Goal: Task Accomplishment & Management: Manage account settings

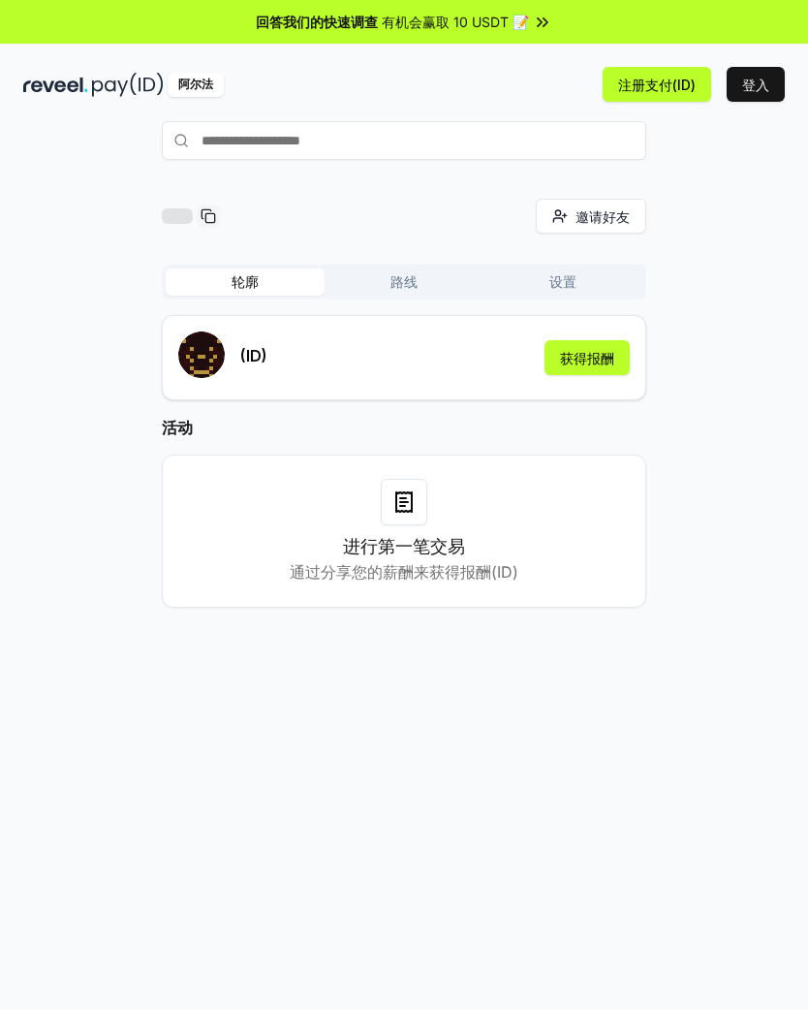
click at [418, 277] on button "路线" at bounding box center [404, 281] width 159 height 27
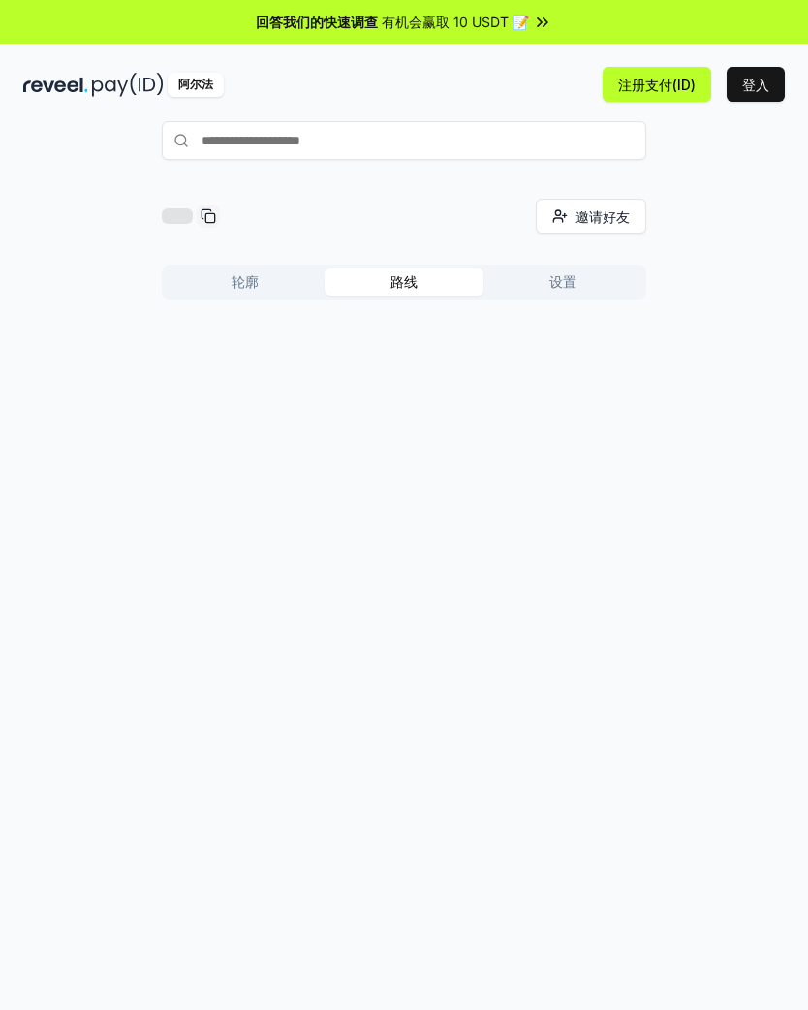
click at [198, 281] on button "轮廓" at bounding box center [245, 281] width 159 height 27
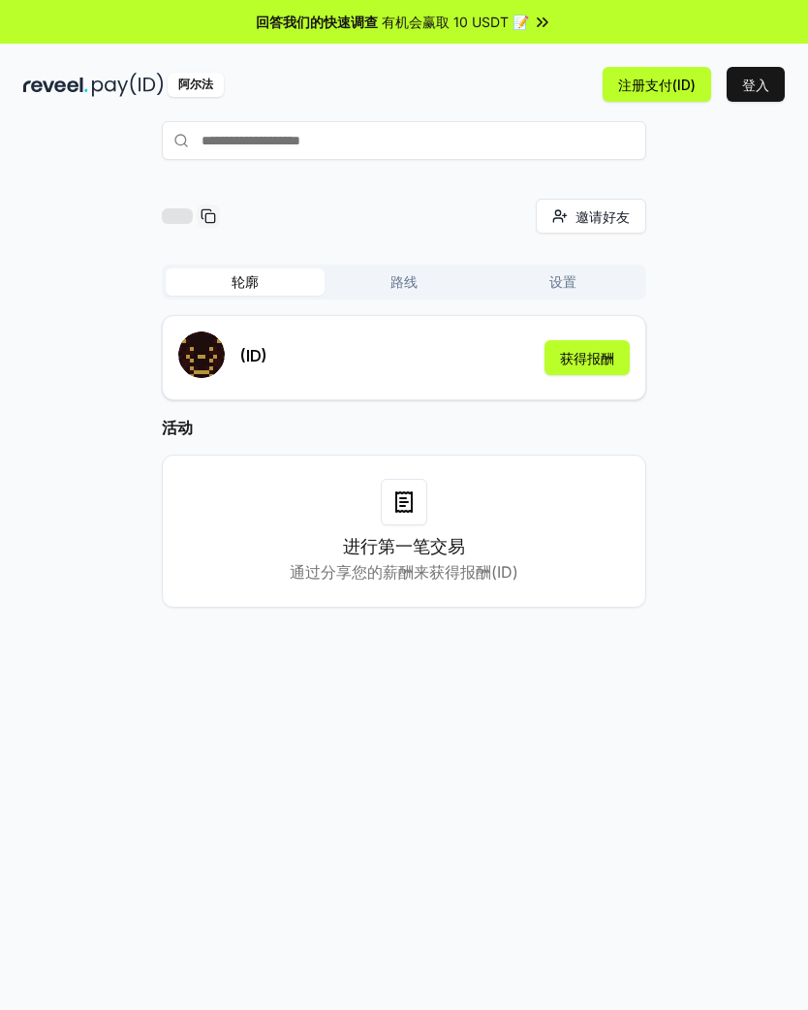
click at [580, 281] on button "设置" at bounding box center [563, 281] width 159 height 27
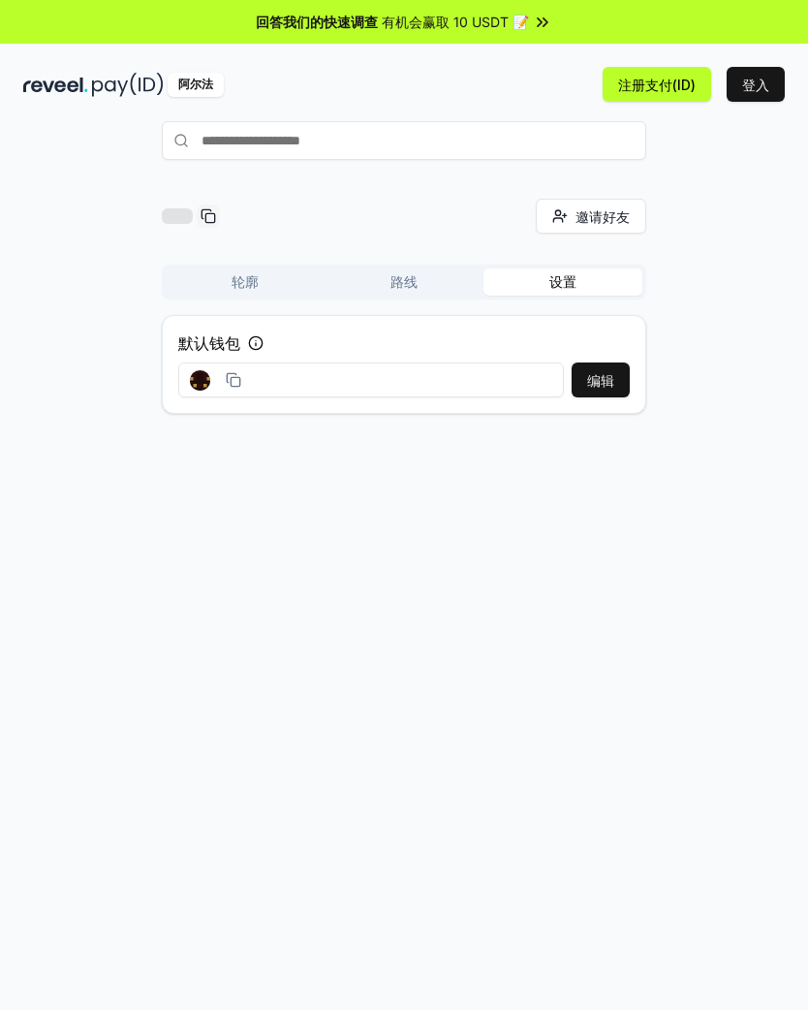
click at [193, 278] on button "轮廓" at bounding box center [245, 281] width 159 height 27
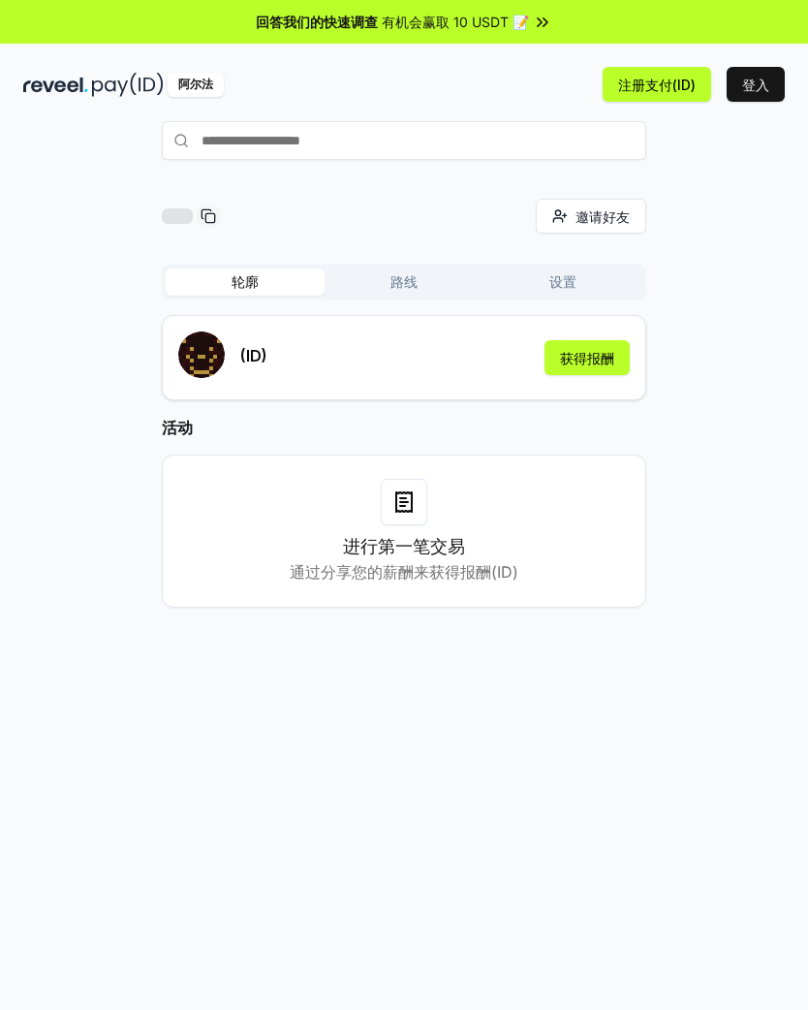
click at [491, 530] on div "进行第一笔交易 通过分享您的薪酬来获得报酬(ID)" at bounding box center [404, 531] width 436 height 105
click at [412, 504] on icon at bounding box center [404, 501] width 16 height 19
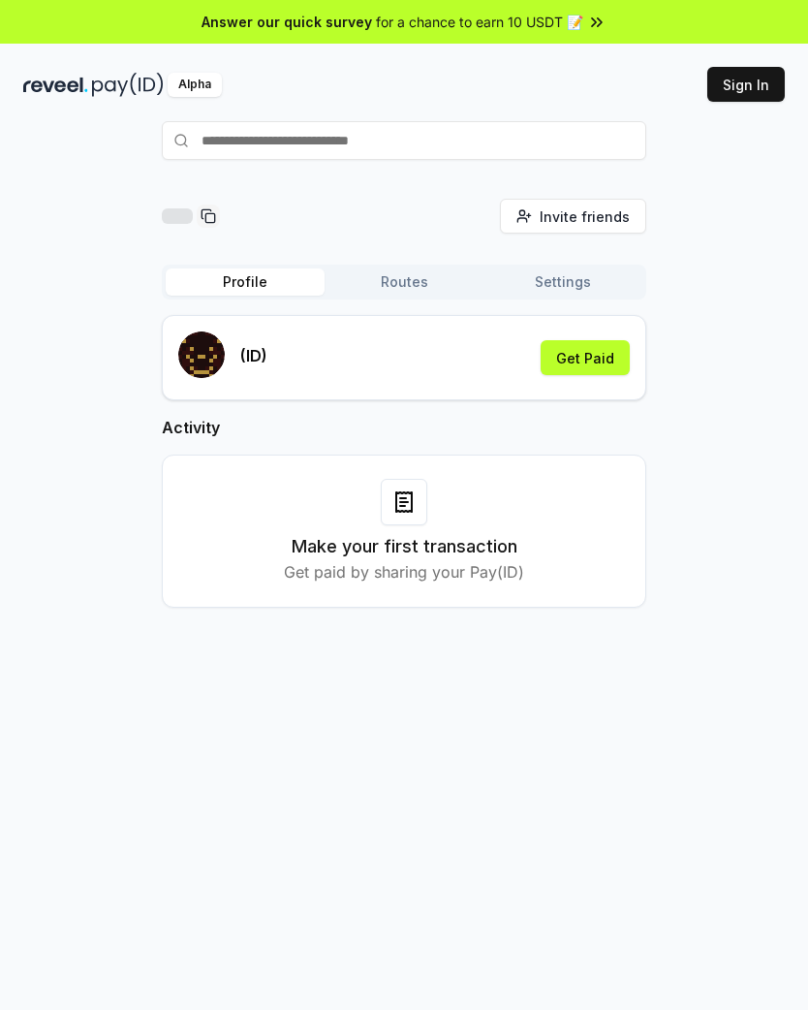
click at [210, 440] on div "Activity Make your first transaction Get paid by sharing your Pay(ID)" at bounding box center [404, 512] width 485 height 192
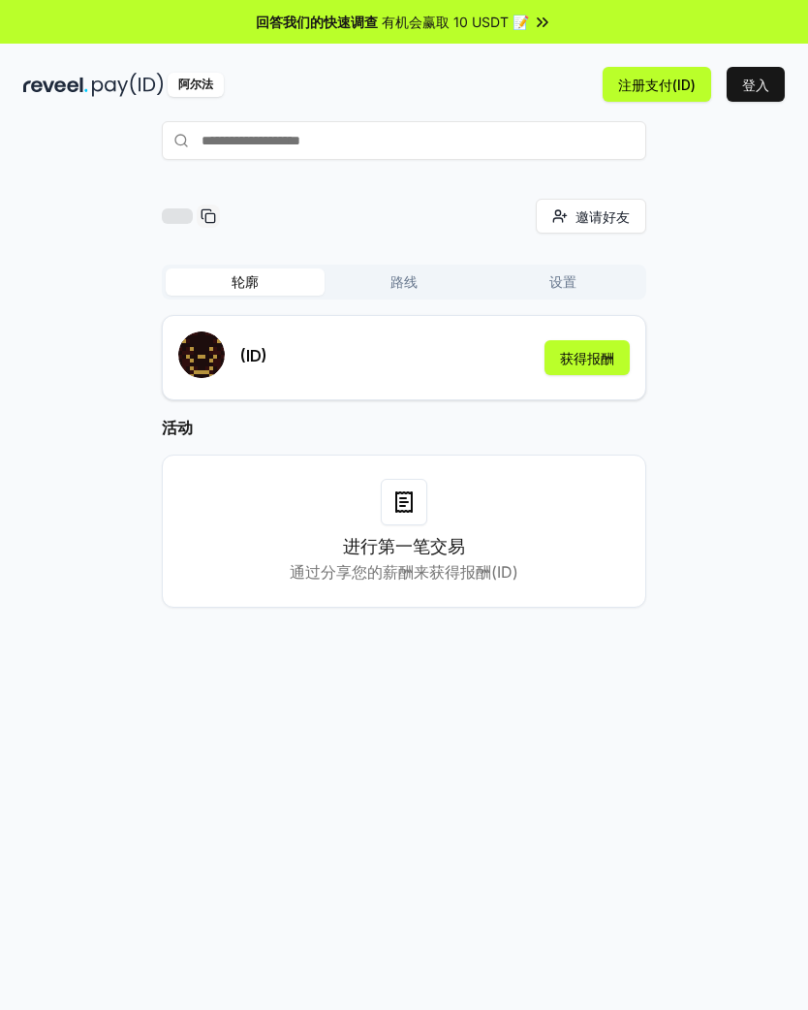
click at [360, 277] on button "路线" at bounding box center [404, 281] width 159 height 27
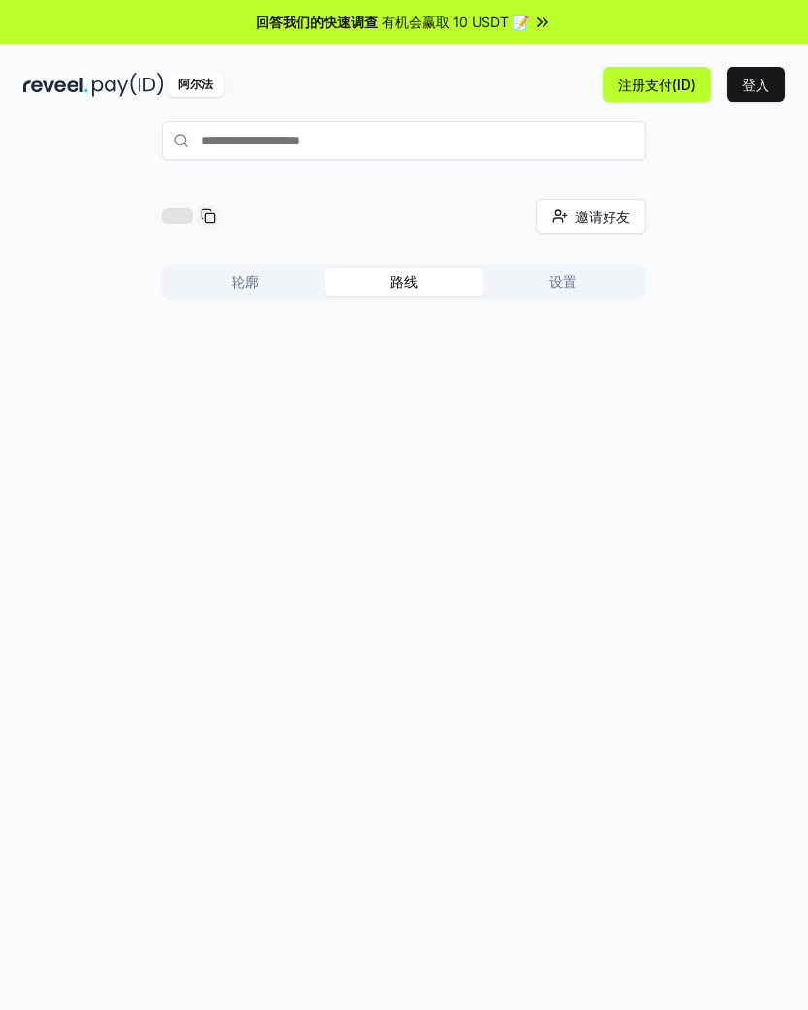
click at [240, 289] on button "轮廓" at bounding box center [245, 281] width 159 height 27
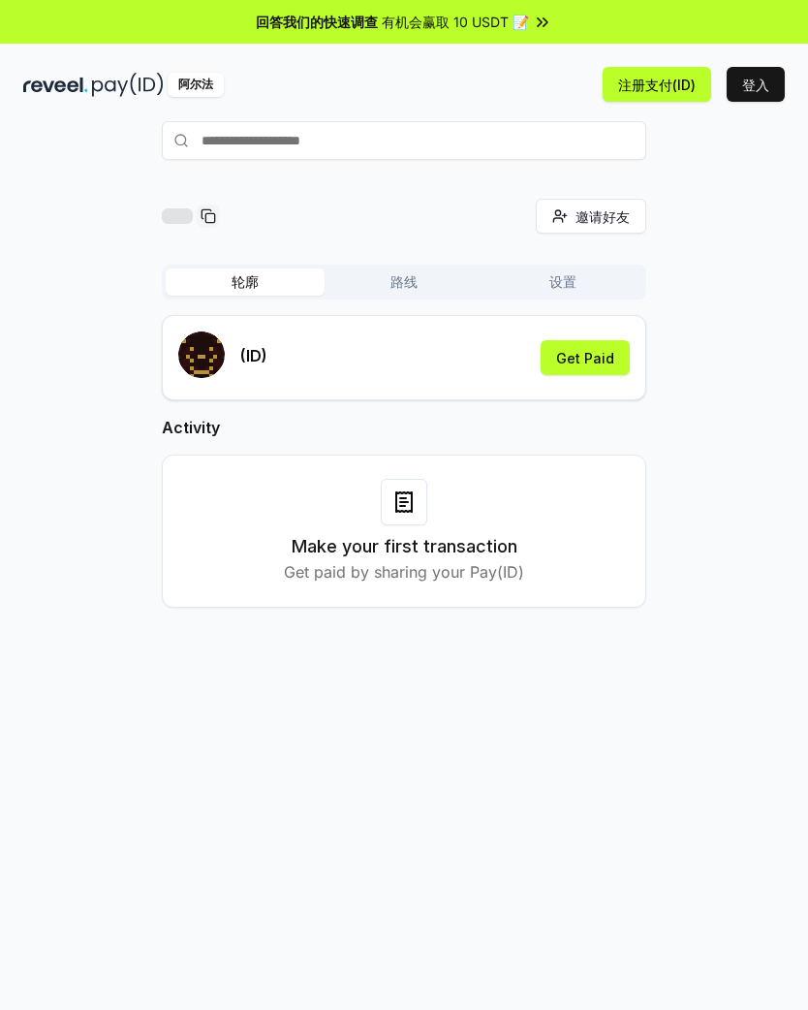
click at [446, 279] on button "路线" at bounding box center [404, 281] width 159 height 27
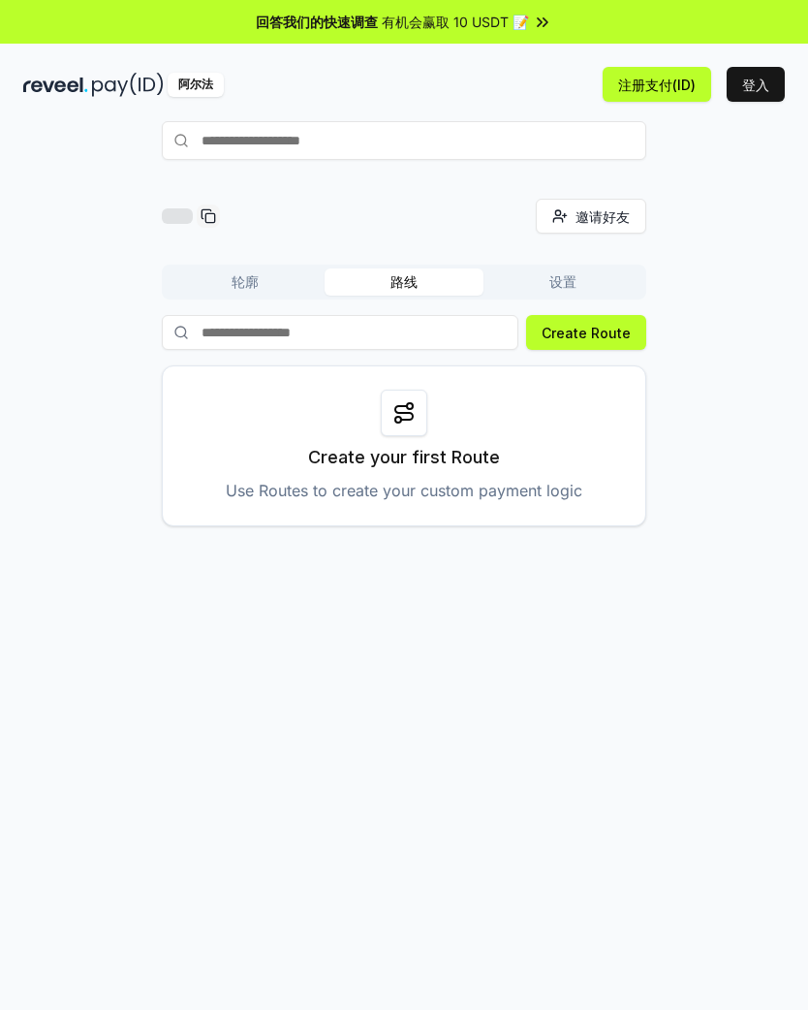
click at [578, 290] on button "设置" at bounding box center [563, 281] width 159 height 27
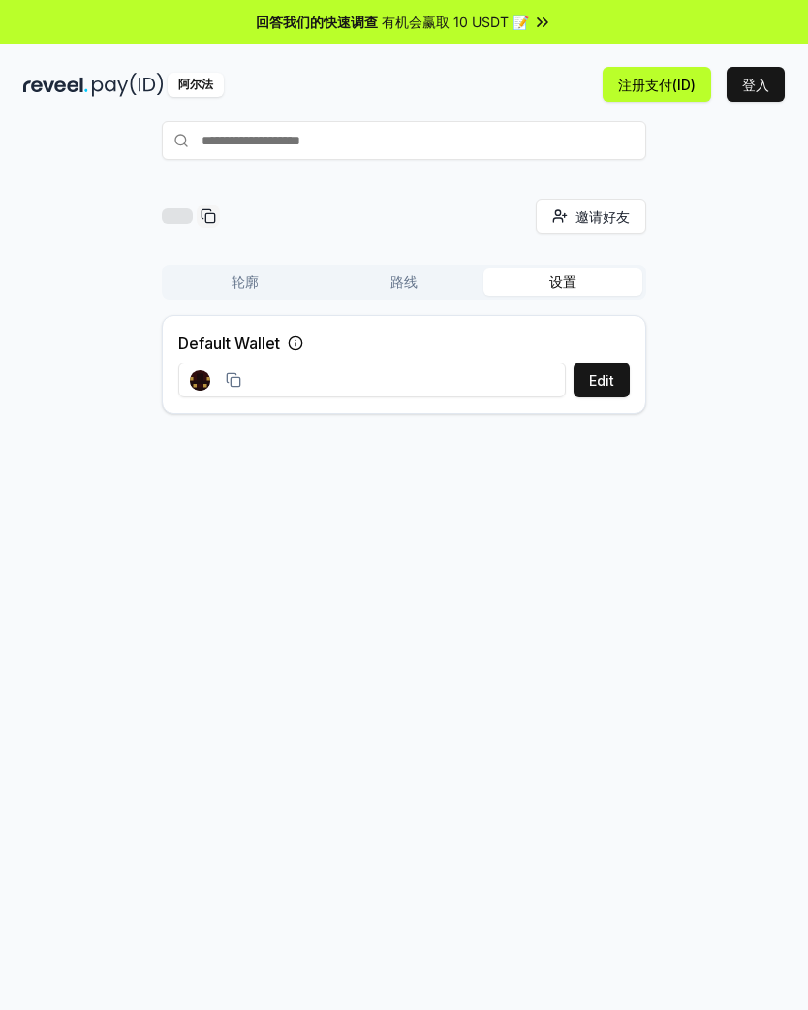
click at [205, 278] on button "轮廓" at bounding box center [245, 281] width 159 height 27
